Goal: Task Accomplishment & Management: Complete application form

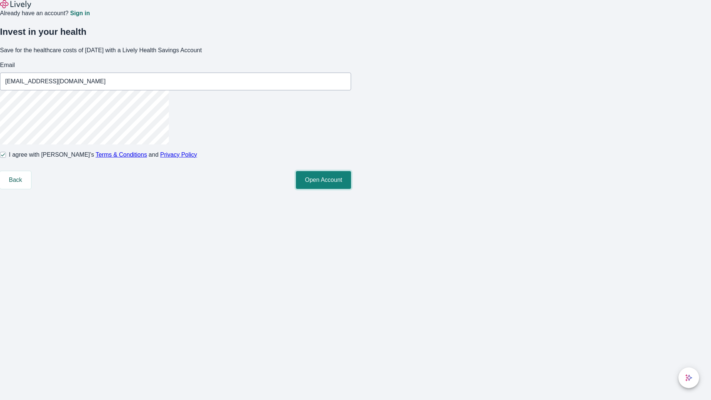
click at [351, 189] on button "Open Account" at bounding box center [323, 180] width 55 height 18
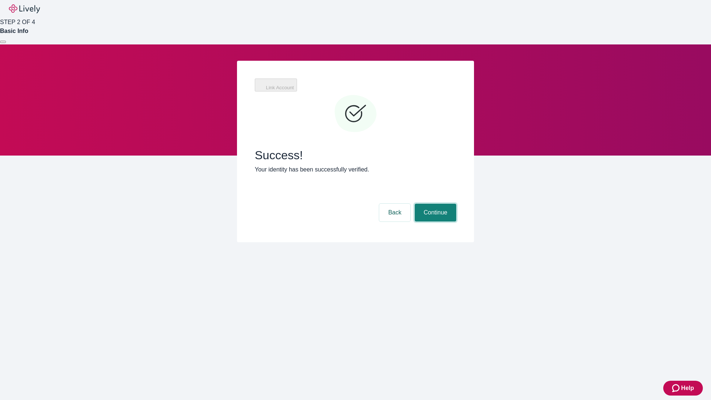
click at [434, 204] on button "Continue" at bounding box center [435, 213] width 41 height 18
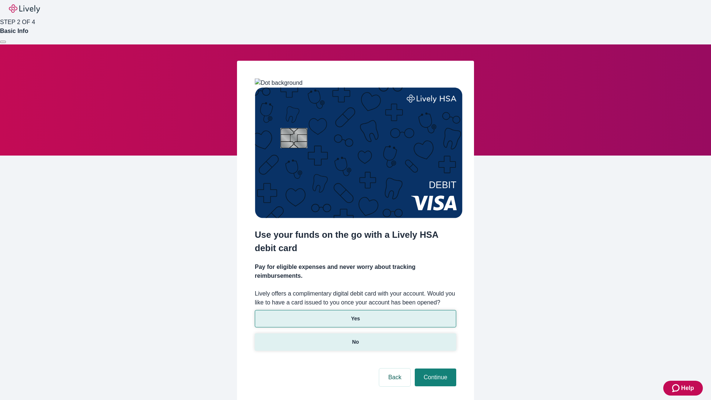
click at [355, 338] on p "No" at bounding box center [355, 342] width 7 height 8
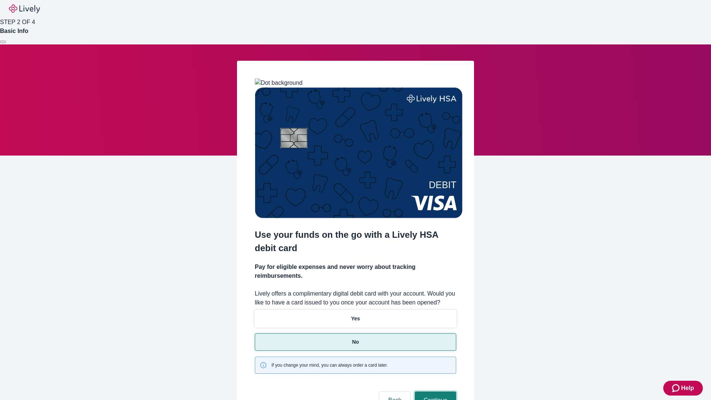
click at [434, 391] on button "Continue" at bounding box center [435, 400] width 41 height 18
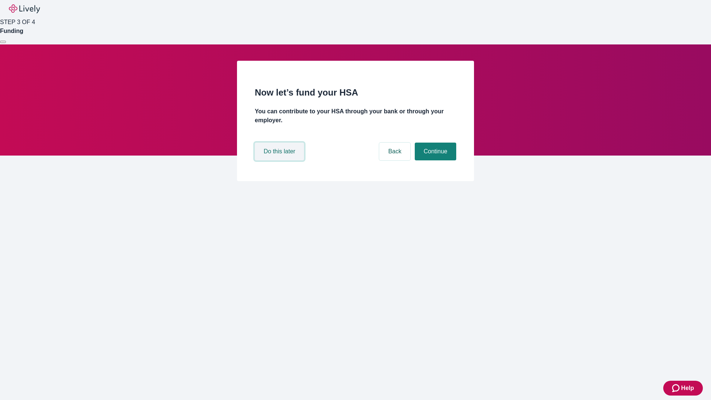
click at [280, 160] on button "Do this later" at bounding box center [279, 152] width 49 height 18
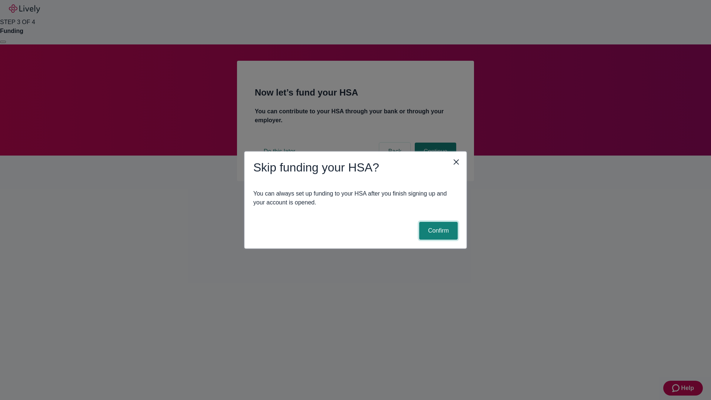
click at [437, 231] on button "Confirm" at bounding box center [438, 231] width 38 height 18
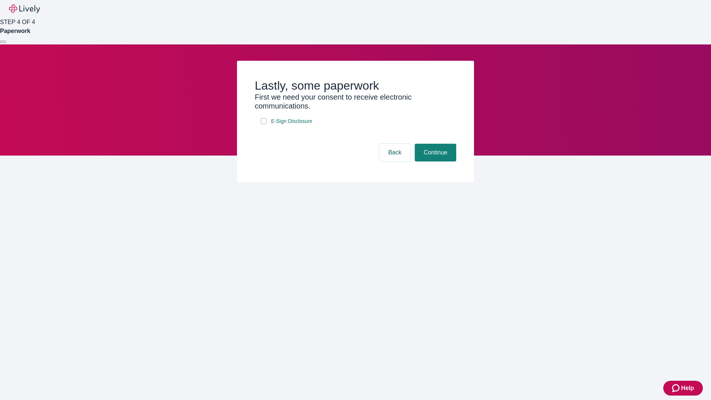
click at [264, 124] on input "E-Sign Disclosure" at bounding box center [264, 121] width 6 height 6
checkbox input "true"
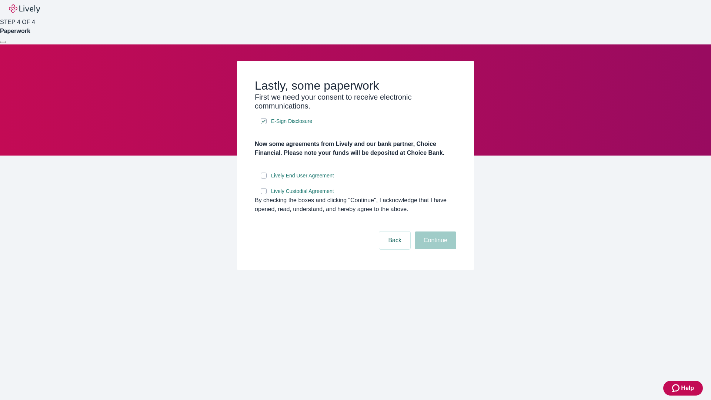
click at [264, 178] on input "Lively End User Agreement" at bounding box center [264, 175] width 6 height 6
checkbox input "true"
click at [264, 194] on input "Lively Custodial Agreement" at bounding box center [264, 191] width 6 height 6
checkbox input "true"
click at [434, 249] on button "Continue" at bounding box center [435, 240] width 41 height 18
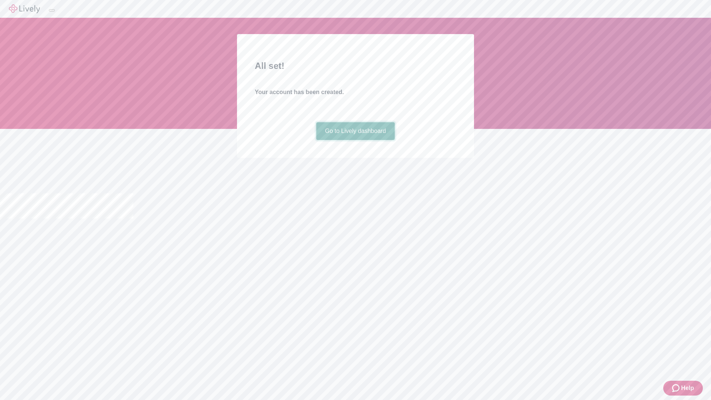
click at [355, 140] on link "Go to Lively dashboard" at bounding box center [355, 131] width 79 height 18
